Goal: Information Seeking & Learning: Learn about a topic

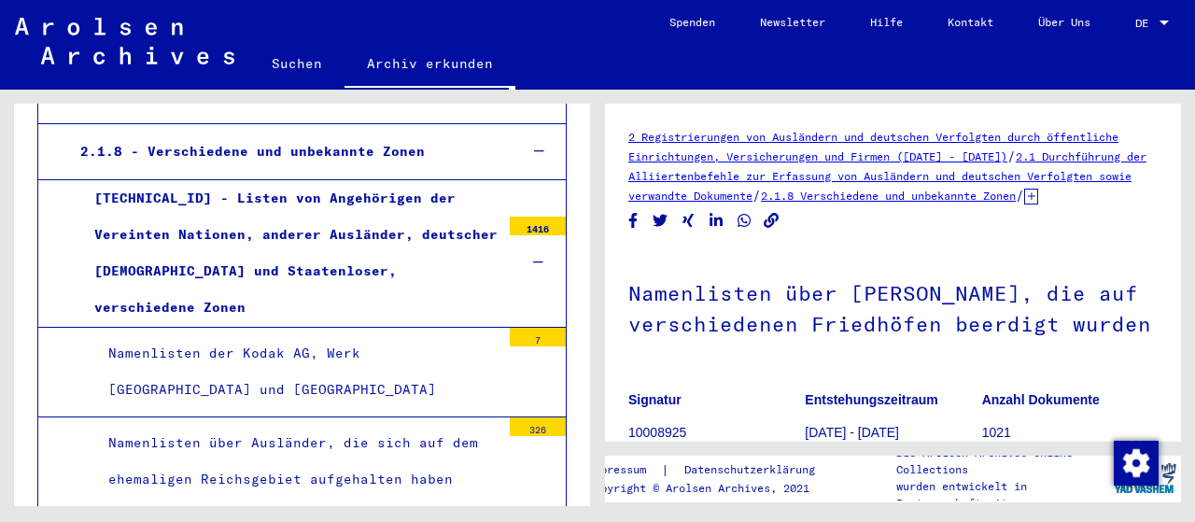
scroll to position [870, 0]
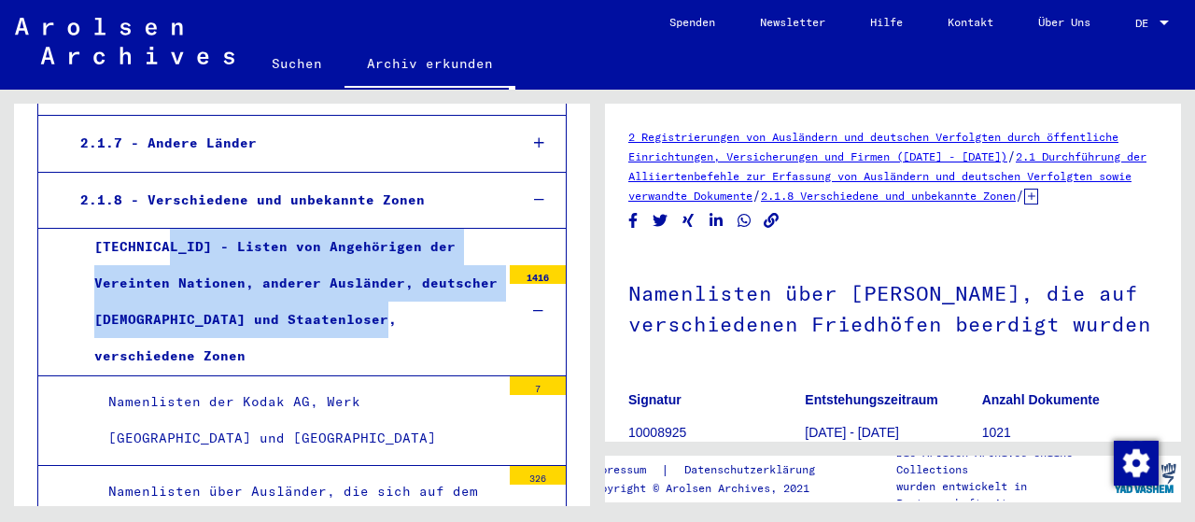
drag, startPoint x: 170, startPoint y: 186, endPoint x: 401, endPoint y: 264, distance: 243.6
click at [401, 264] on div "[TECHNICAL_ID] - Listen von Angehörigen der Vereinten Nationen, anderer Ausländ…" at bounding box center [290, 302] width 420 height 147
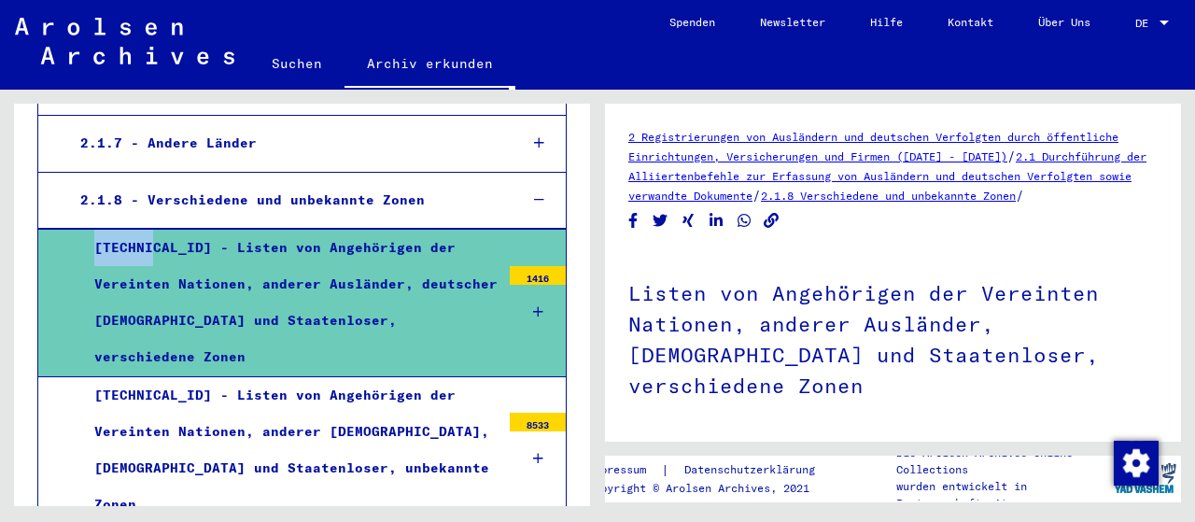
drag, startPoint x: 151, startPoint y: 184, endPoint x: 85, endPoint y: 182, distance: 66.3
click at [85, 230] on div "[TECHNICAL_ID] - Listen von Angehörigen der Vereinten Nationen, anderer Ausländ…" at bounding box center [290, 303] width 420 height 147
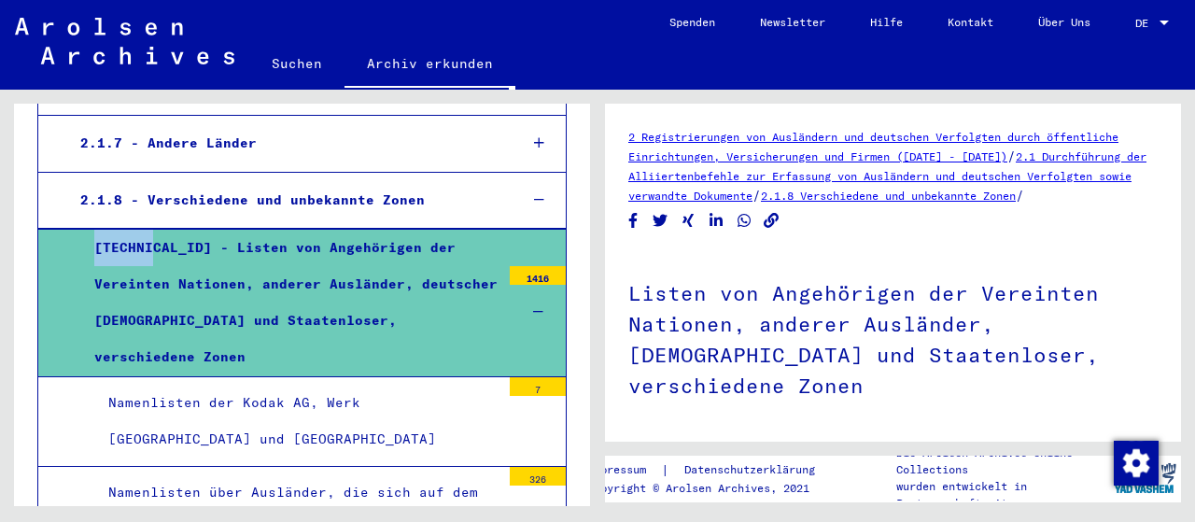
copy div "[TECHNICAL_ID]"
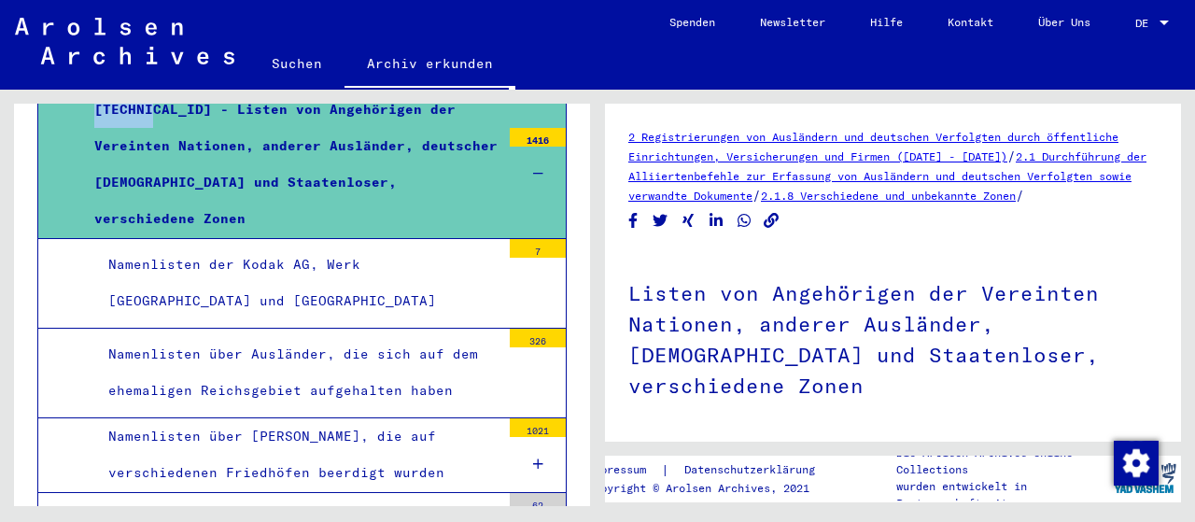
scroll to position [1057, 0]
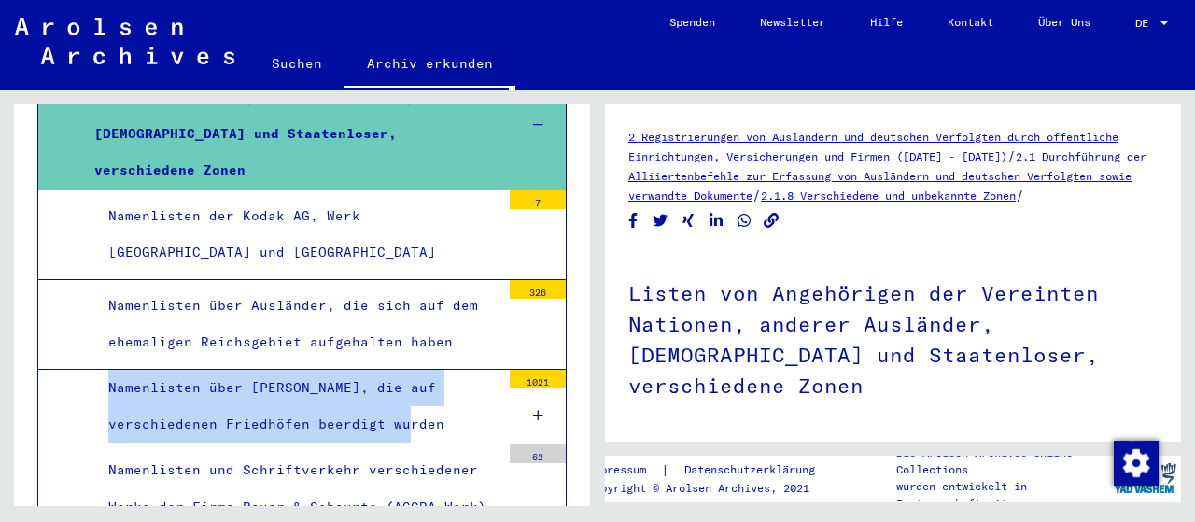
drag, startPoint x: 99, startPoint y: 285, endPoint x: 468, endPoint y: 332, distance: 371.8
click at [468, 370] on div "Namenlisten über [PERSON_NAME], die auf verschiedenen Friedhöfen beerdigt wurden" at bounding box center [297, 406] width 406 height 73
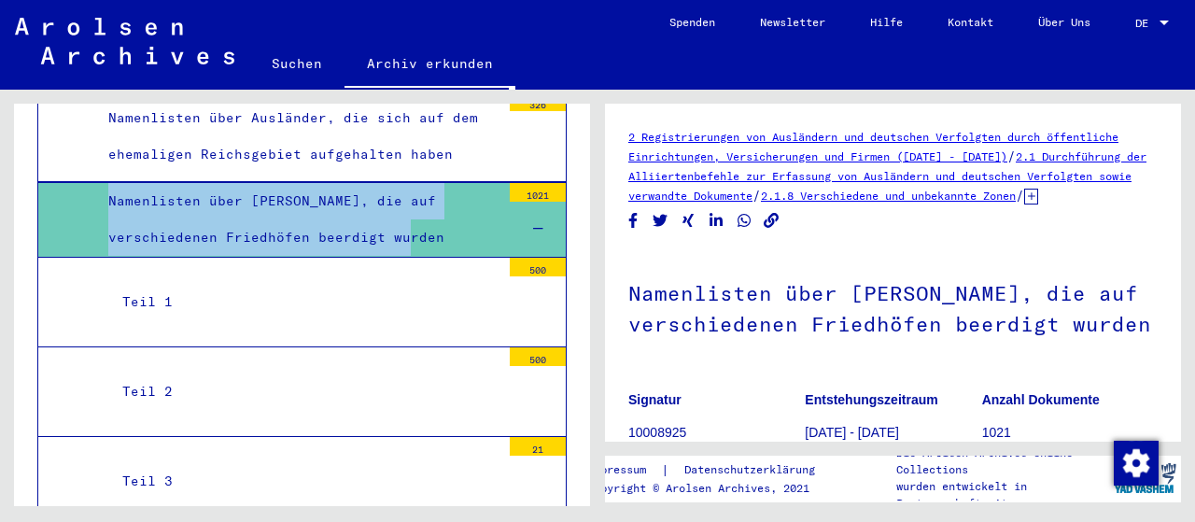
scroll to position [1057, 0]
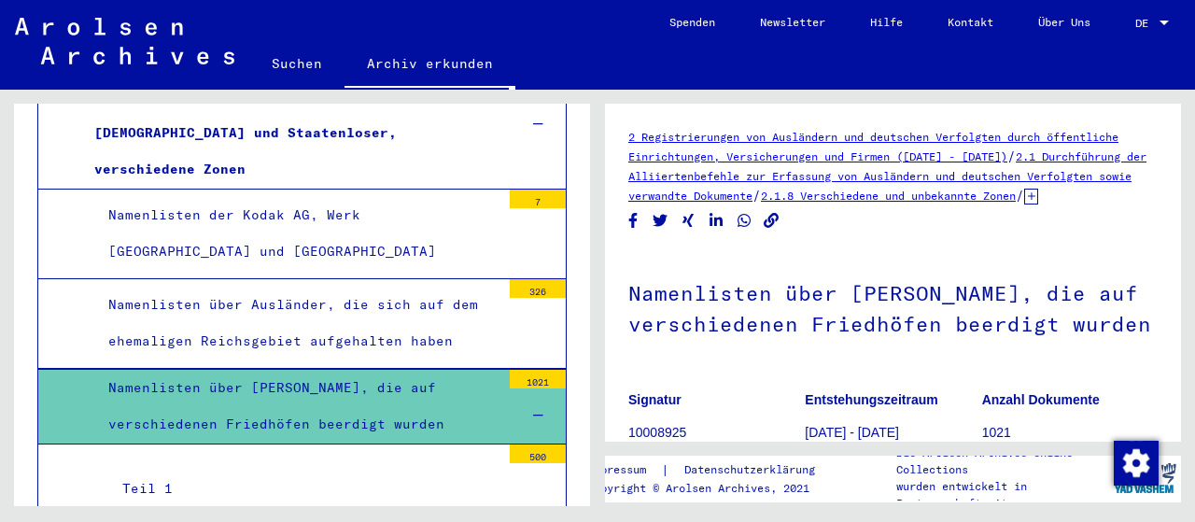
click at [523, 370] on div "1021" at bounding box center [538, 379] width 56 height 19
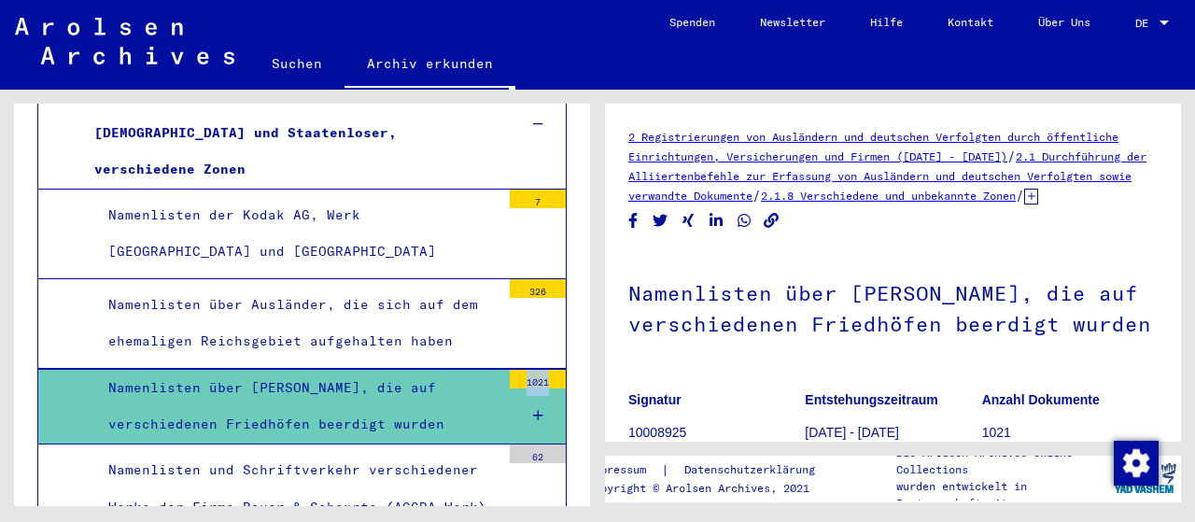
click at [523, 370] on div "1021" at bounding box center [538, 379] width 56 height 19
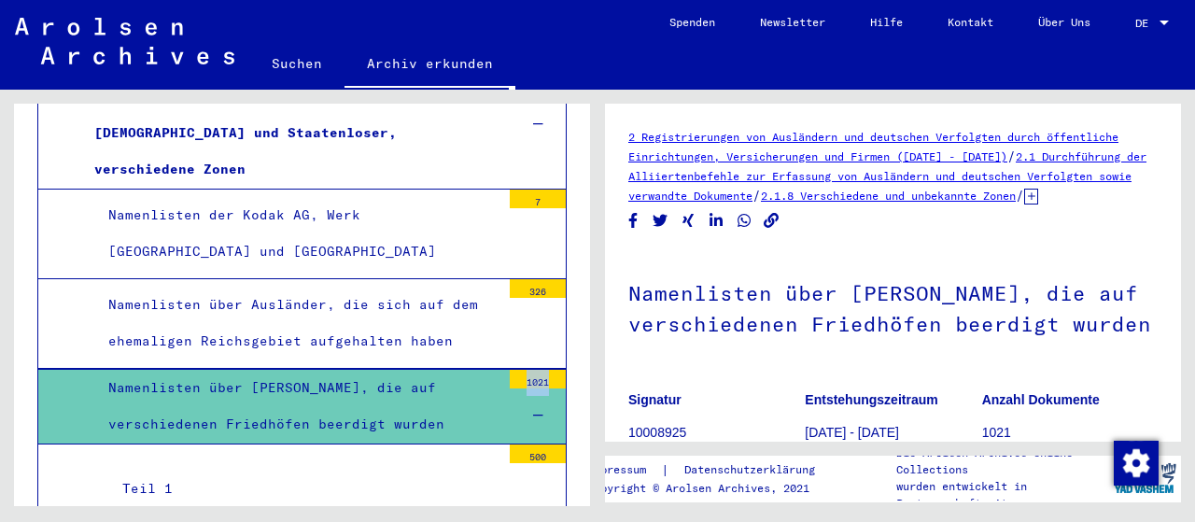
click at [523, 370] on div "1021" at bounding box center [538, 379] width 56 height 19
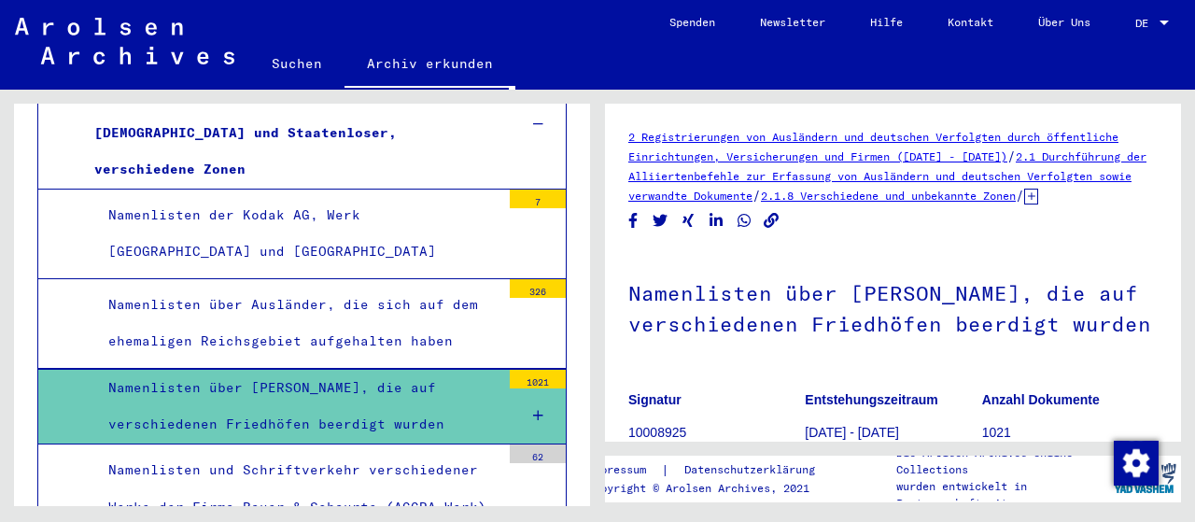
click at [523, 370] on div "1021" at bounding box center [538, 379] width 56 height 19
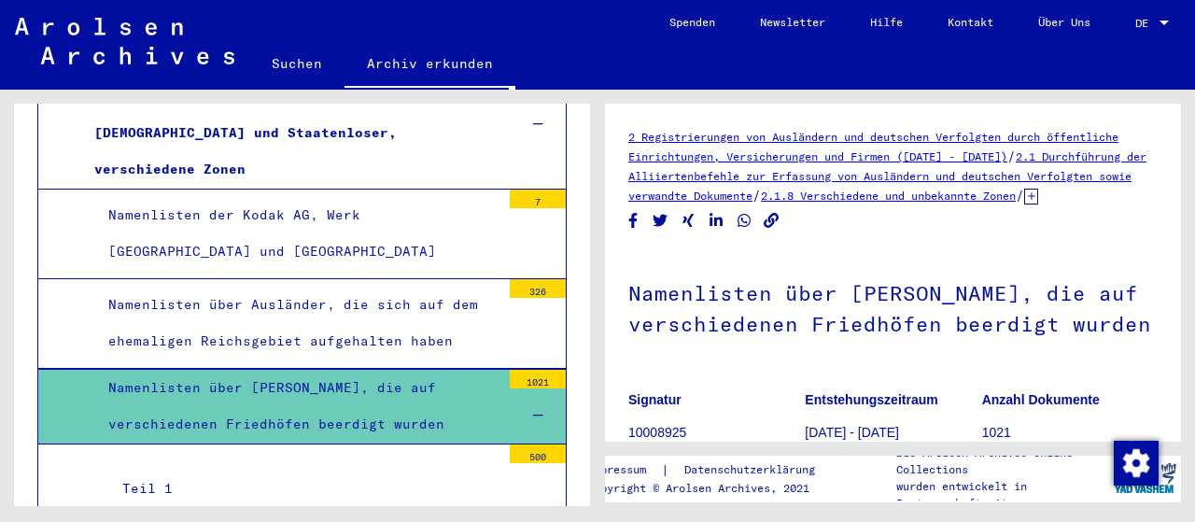
click at [157, 471] on div "Teil 1" at bounding box center [304, 489] width 392 height 36
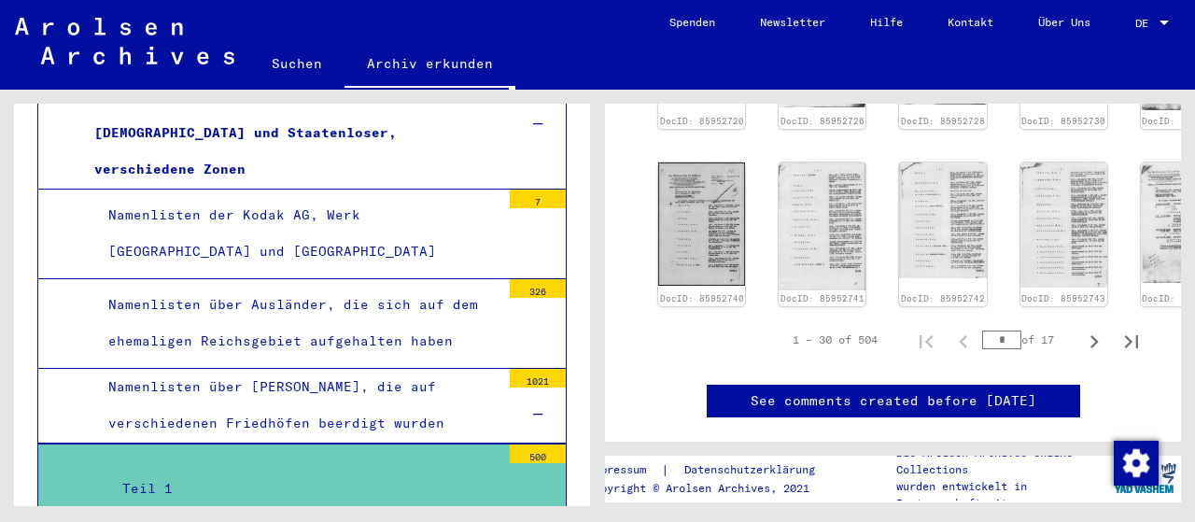
scroll to position [1027, 0]
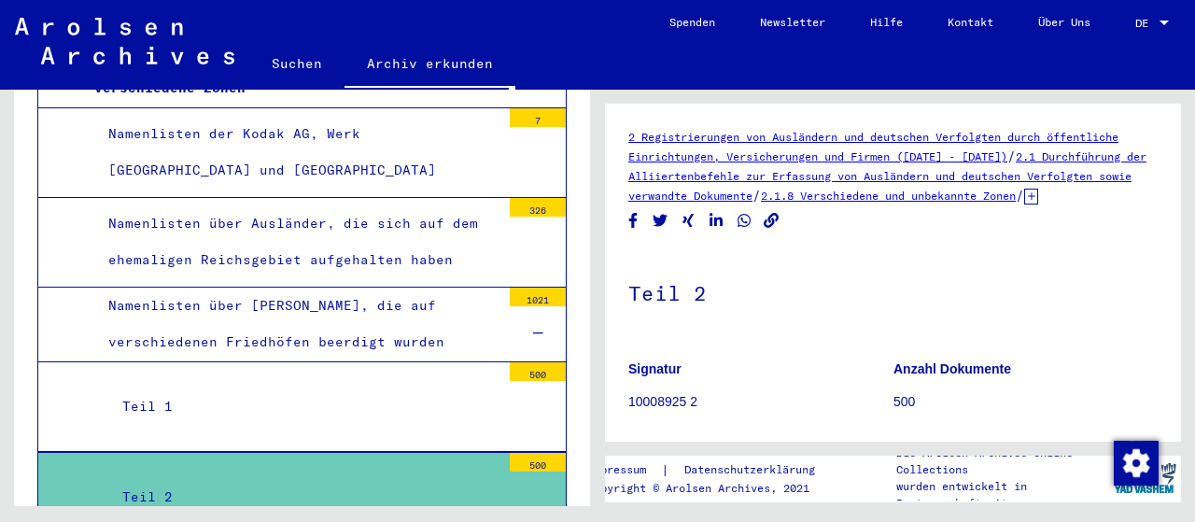
scroll to position [1064, 0]
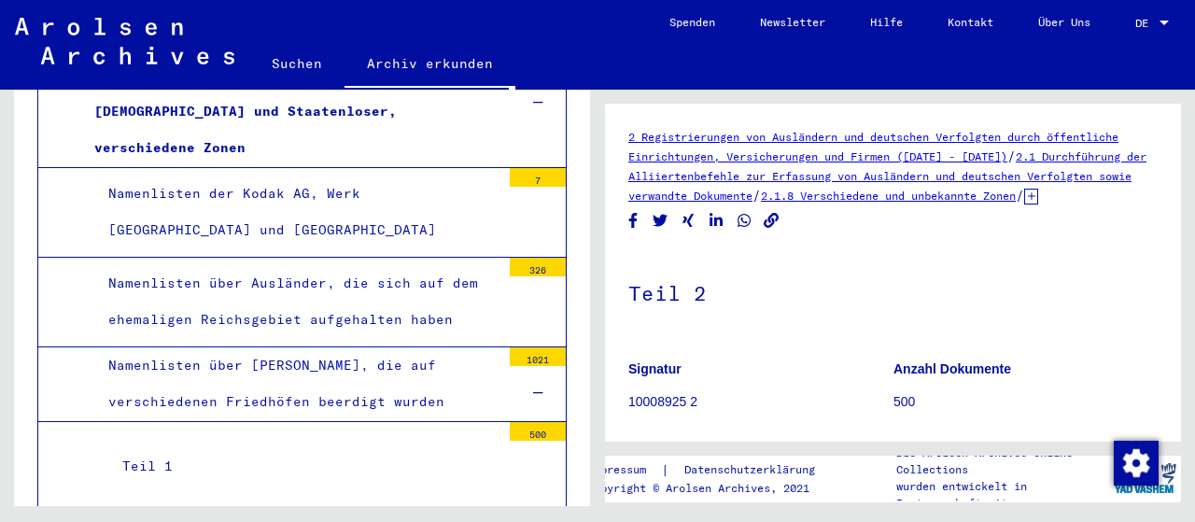
click at [139, 448] on div "Teil 1" at bounding box center [304, 466] width 392 height 36
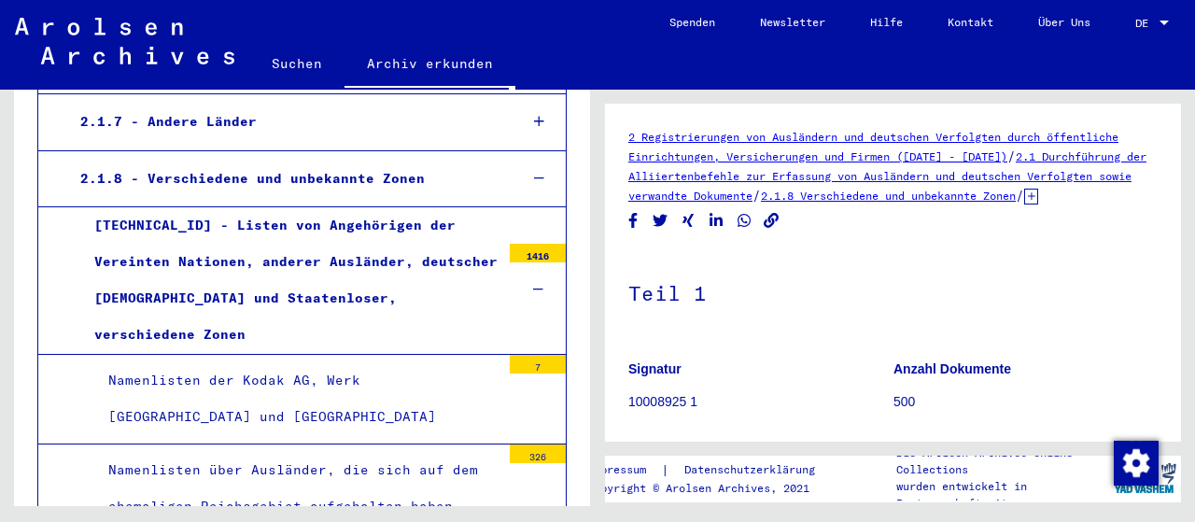
scroll to position [971, 0]
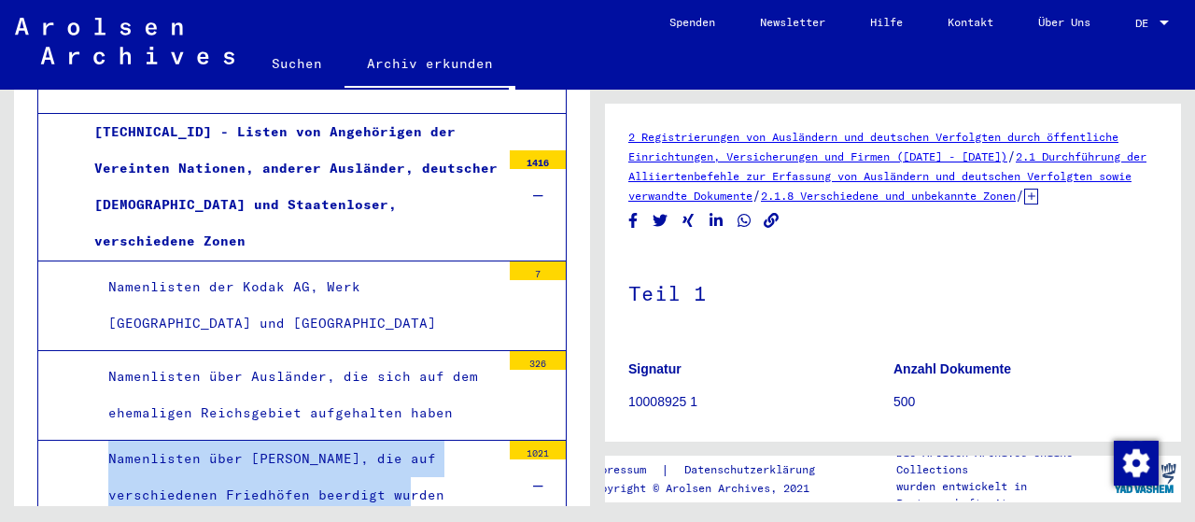
drag, startPoint x: 102, startPoint y: 355, endPoint x: 457, endPoint y: 401, distance: 358.7
click at [457, 441] on div "Namenlisten über [PERSON_NAME], die auf verschiedenen Friedhöfen beerdigt wurden" at bounding box center [297, 477] width 406 height 73
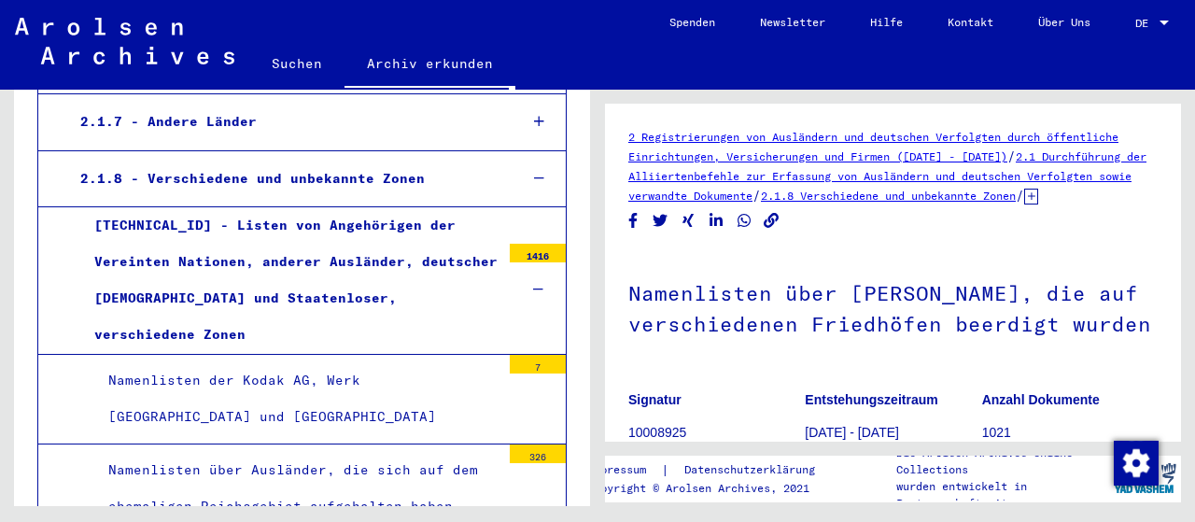
scroll to position [878, 0]
